Goal: Find specific page/section: Find specific page/section

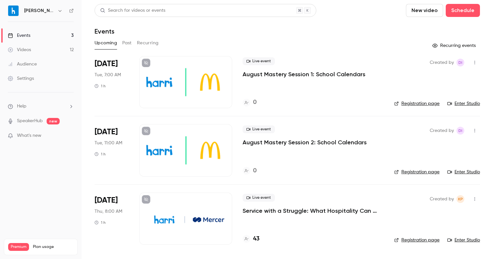
click at [128, 43] on button "Past" at bounding box center [126, 43] width 9 height 10
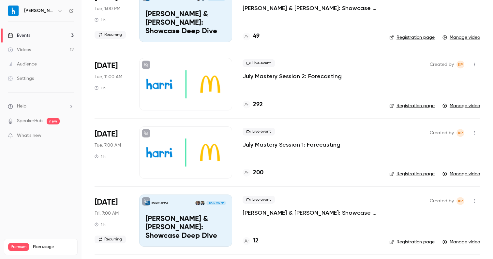
scroll to position [476, 0]
